Goal: Information Seeking & Learning: Learn about a topic

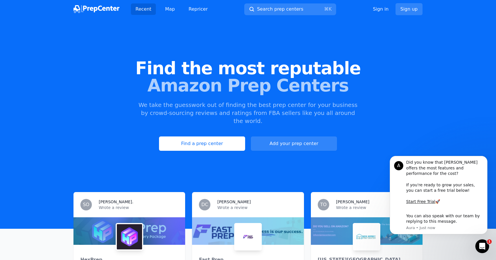
click at [118, 137] on div "Find a prep center Add your prep center" at bounding box center [248, 144] width 478 height 14
click at [486, 160] on icon "Dismiss notification" at bounding box center [485, 158] width 3 height 3
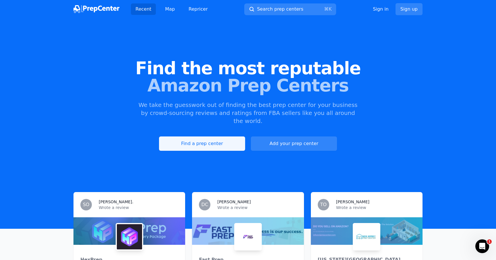
click at [211, 137] on link "Find a prep center" at bounding box center [202, 144] width 86 height 14
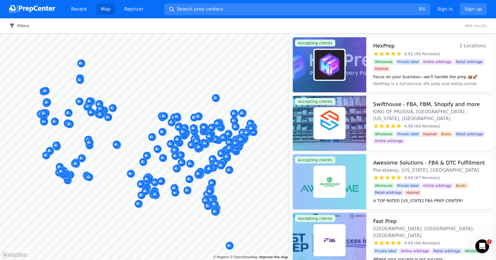
click at [25, 24] on button "Filters" at bounding box center [19, 26] width 20 height 6
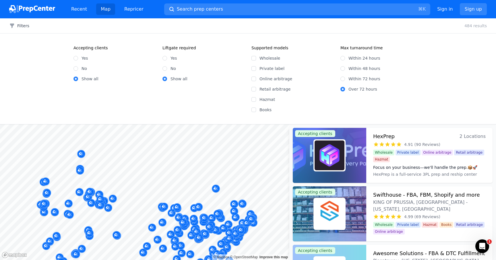
click at [82, 60] on label "Yes" at bounding box center [85, 58] width 7 height 6
click at [78, 60] on input "Yes" at bounding box center [76, 58] width 5 height 5
radio input "true"
click at [260, 70] on label "Private label" at bounding box center [297, 69] width 74 height 6
click at [256, 70] on input "Private label" at bounding box center [254, 68] width 5 height 5
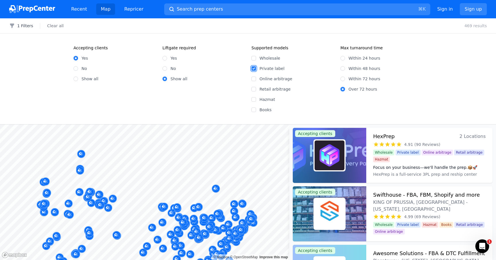
checkbox input "true"
click at [352, 69] on label "Within 48 hours" at bounding box center [365, 69] width 32 height 6
click at [345, 69] on input "Within 48 hours" at bounding box center [343, 68] width 5 height 5
radio input "true"
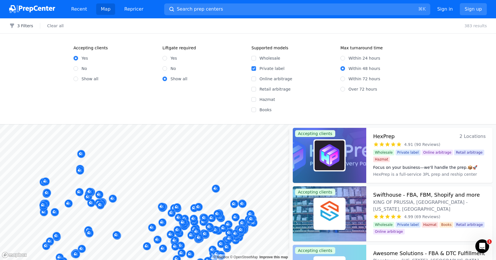
click at [352, 56] on label "Within 24 hours" at bounding box center [365, 58] width 32 height 6
click at [345, 56] on input "Within 24 hours" at bounding box center [343, 58] width 5 height 5
radio input "true"
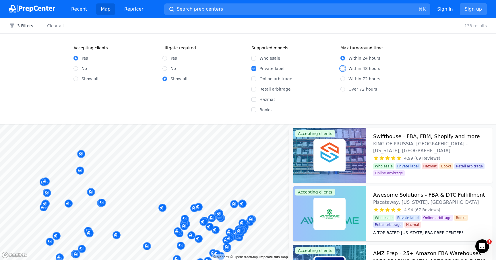
click at [345, 68] on input "Within 48 hours" at bounding box center [343, 68] width 5 height 5
radio input "true"
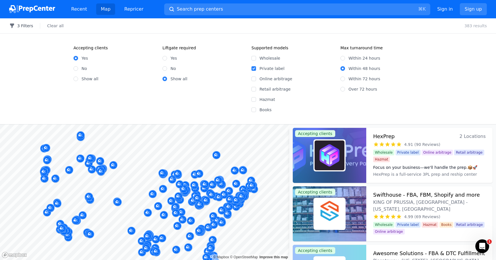
click at [25, 27] on button "3 Filters" at bounding box center [21, 26] width 24 height 6
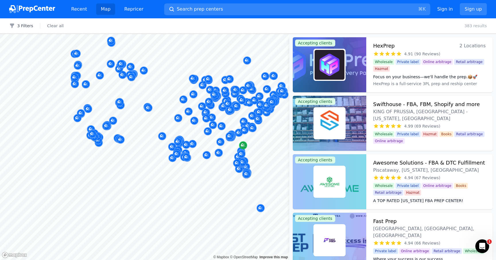
click at [204, 163] on body "Recent Map Repricer Search prep centers ⌘ K Open main menu Sign in Sign up Filt…" at bounding box center [248, 130] width 496 height 260
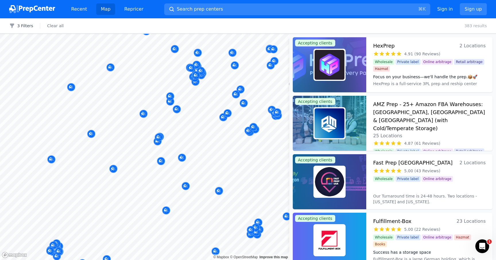
click at [207, 25] on div "3 Filters Clear all 383 results" at bounding box center [248, 25] width 496 height 15
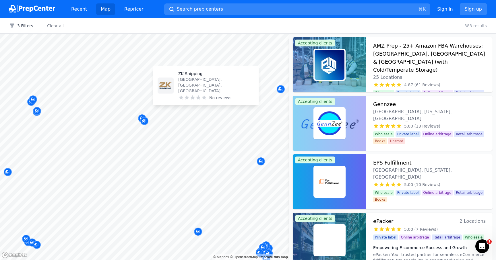
click at [223, 76] on body "Recent Map Repricer Search prep centers ⌘ K Open main menu Sign in Sign up Filt…" at bounding box center [248, 130] width 496 height 260
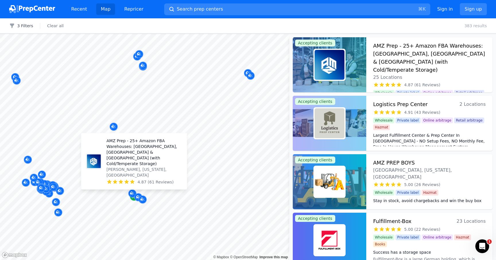
click at [133, 199] on icon "Map marker" at bounding box center [134, 197] width 5 height 6
click at [132, 198] on icon "Map marker" at bounding box center [134, 197] width 5 height 4
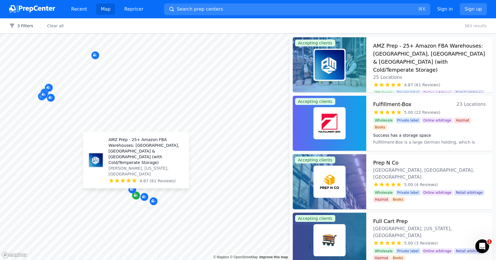
click at [133, 196] on div "Map marker" at bounding box center [136, 196] width 8 height 8
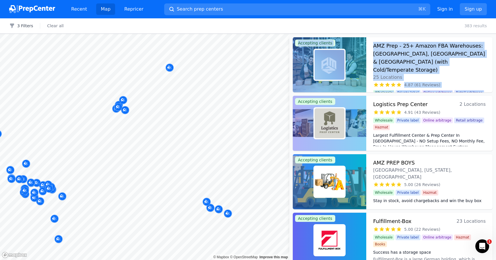
drag, startPoint x: 397, startPoint y: 47, endPoint x: 166, endPoint y: 145, distance: 251.7
click at [166, 145] on body "Recent Map Repricer Search prep centers ⌘ K Open main menu Sign in Sign up Filt…" at bounding box center [248, 130] width 496 height 260
click at [124, 97] on icon "Map marker" at bounding box center [123, 100] width 5 height 6
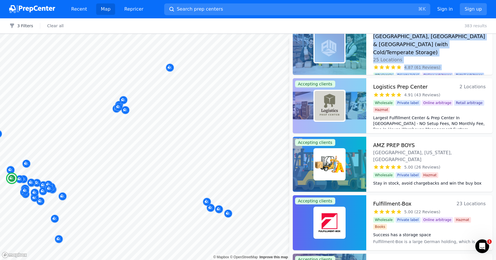
scroll to position [26, 0]
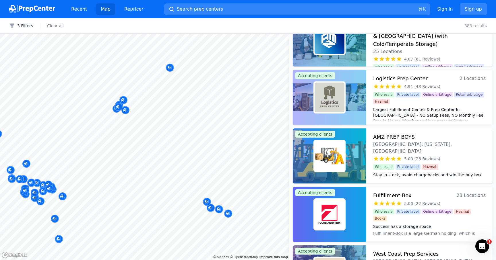
click at [159, 134] on body "Recent Map Repricer Search prep centers ⌘ K Open main menu Sign in Sign up Filt…" at bounding box center [248, 130] width 496 height 260
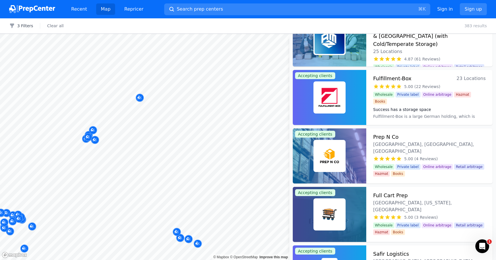
click at [215, 123] on body "Recent Map Repricer Search prep centers ⌘ K Open main menu Sign in Sign up Filt…" at bounding box center [248, 130] width 496 height 260
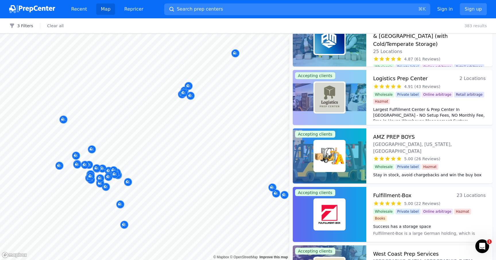
click at [180, 145] on div at bounding box center [219, 147] width 110 height 5
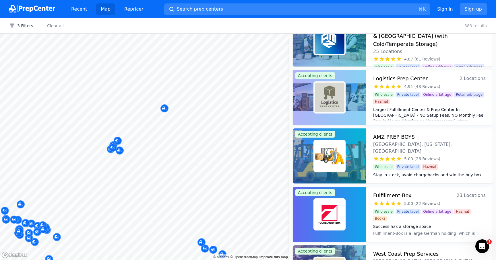
drag, startPoint x: 203, startPoint y: 154, endPoint x: 153, endPoint y: 126, distance: 56.6
click at [153, 126] on body "Recent Map Repricer Search prep centers ⌘ K Open main menu Sign in Sign up Filt…" at bounding box center [248, 130] width 496 height 260
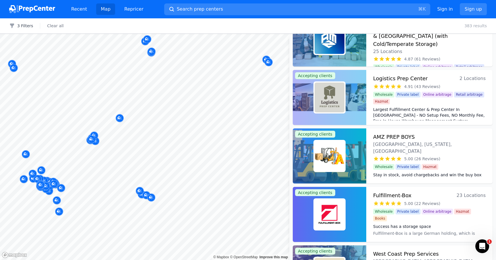
click at [144, 171] on body "Recent Map Repricer Search prep centers ⌘ K Open main menu Sign in Sign up Filt…" at bounding box center [248, 130] width 496 height 260
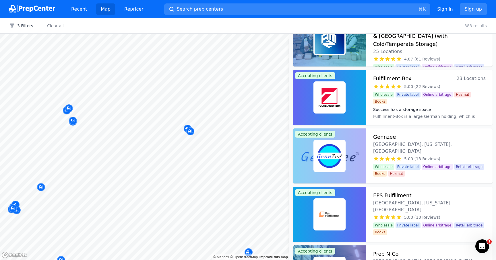
click at [160, 26] on div "3 Filters Clear all 383 results" at bounding box center [248, 25] width 496 height 15
click at [71, 112] on div "Map marker" at bounding box center [69, 109] width 8 height 8
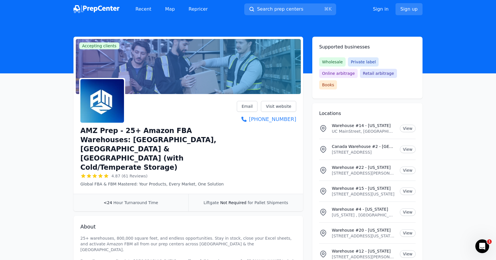
click at [86, 132] on h1 "AMZ Prep - 25+ Amazon FBA Warehouses: [GEOGRAPHIC_DATA], [GEOGRAPHIC_DATA] & [G…" at bounding box center [158, 149] width 157 height 46
drag, startPoint x: 86, startPoint y: 132, endPoint x: 97, endPoint y: 131, distance: 10.6
click at [97, 131] on h1 "AMZ Prep - 25+ Amazon FBA Warehouses: [GEOGRAPHIC_DATA], [GEOGRAPHIC_DATA] & [G…" at bounding box center [158, 149] width 157 height 46
copy h1 "AMZ Prep"
click at [268, 105] on link "Visit website" at bounding box center [278, 106] width 35 height 11
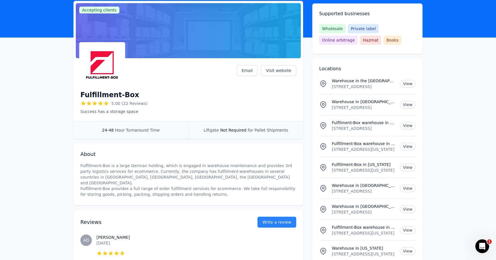
scroll to position [44, 0]
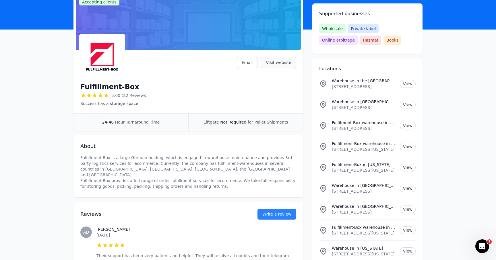
click at [286, 63] on link "Visit website" at bounding box center [278, 62] width 35 height 11
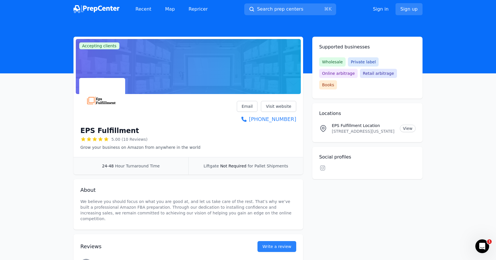
click at [83, 132] on h1 "EPS Fulfillment" at bounding box center [109, 130] width 59 height 9
drag, startPoint x: 83, startPoint y: 132, endPoint x: 131, endPoint y: 132, distance: 47.7
click at [131, 132] on div "EPS Fulfillment" at bounding box center [140, 130] width 120 height 9
copy div "EPS Fulfillment"
click at [163, 149] on p "Grow your business on Amazon from anywhere in the world" at bounding box center [140, 148] width 120 height 6
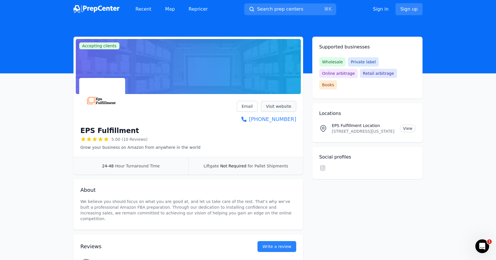
click at [281, 110] on link "Visit website" at bounding box center [278, 106] width 35 height 11
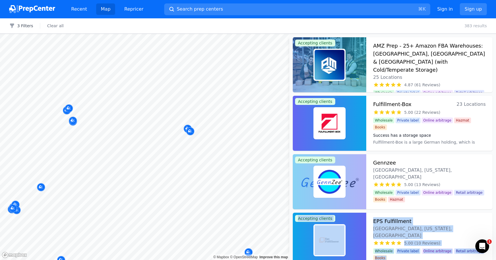
scroll to position [26, 0]
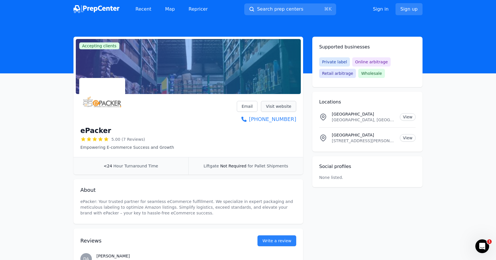
click at [268, 107] on link "Visit website" at bounding box center [278, 106] width 35 height 11
